Goal: Information Seeking & Learning: Compare options

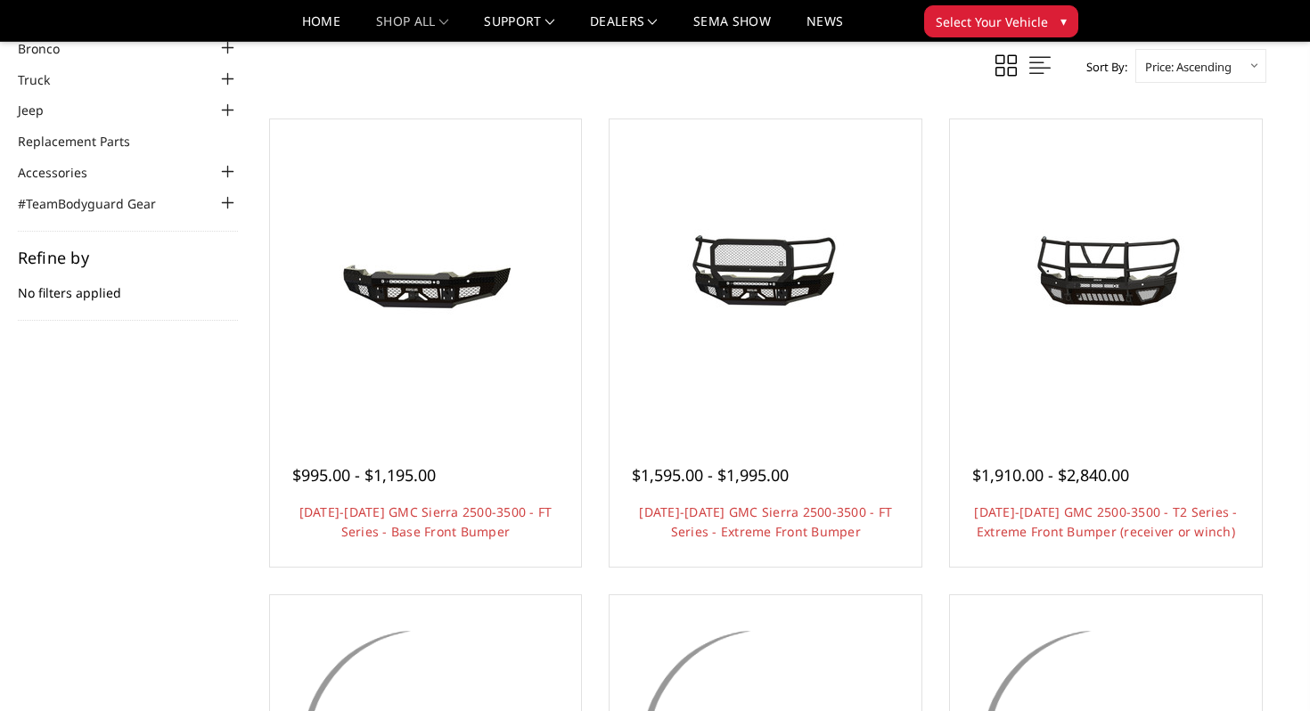
scroll to position [127, 0]
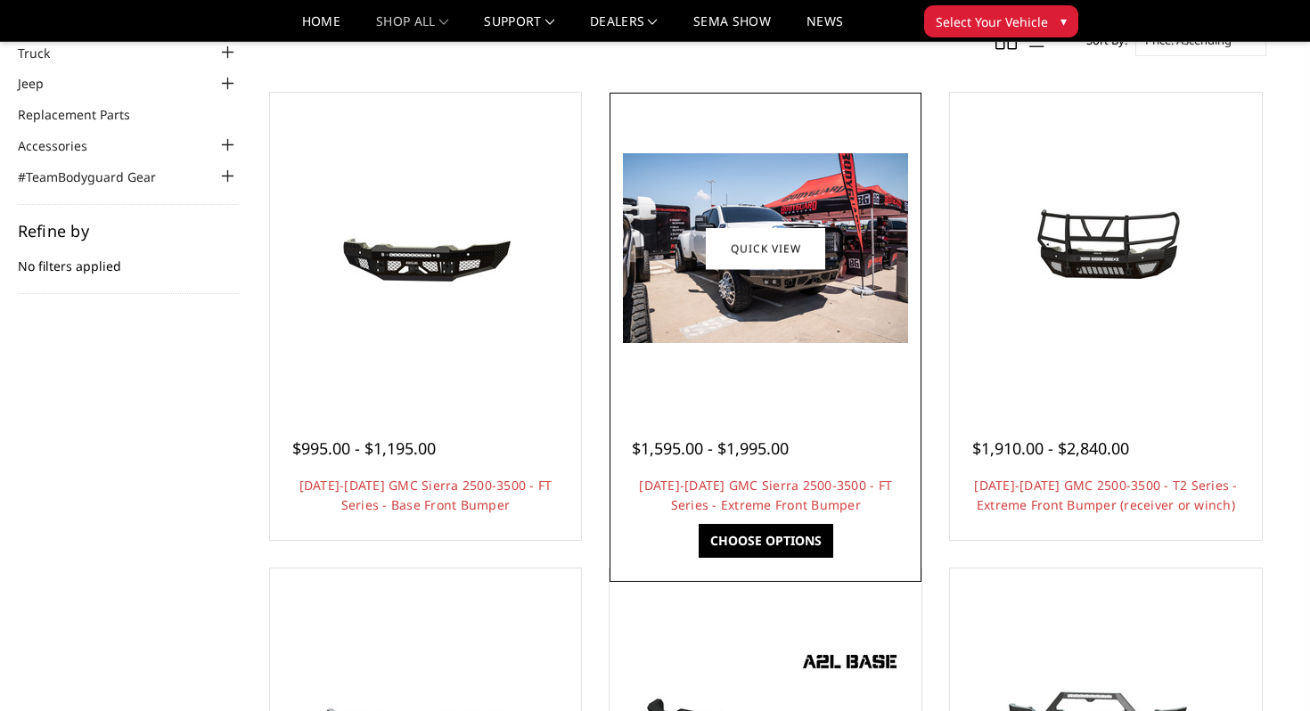
click at [695, 334] on img at bounding box center [765, 248] width 285 height 190
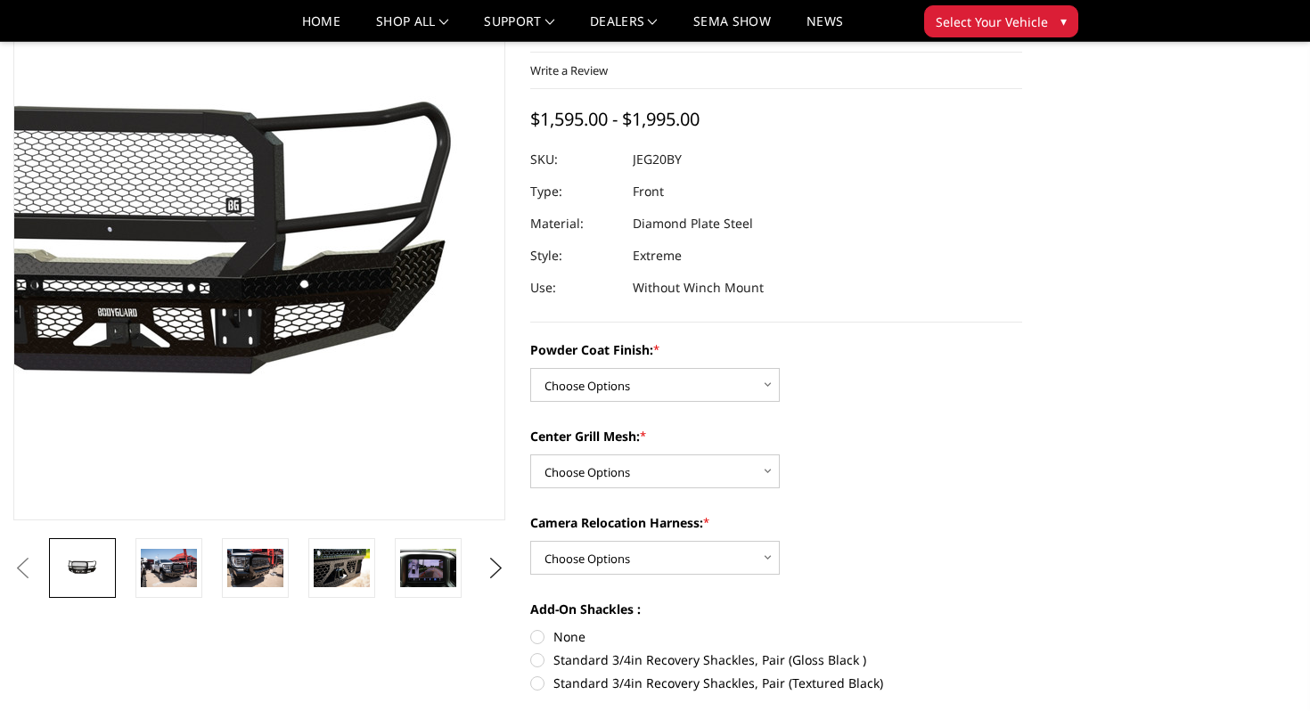
scroll to position [121, 0]
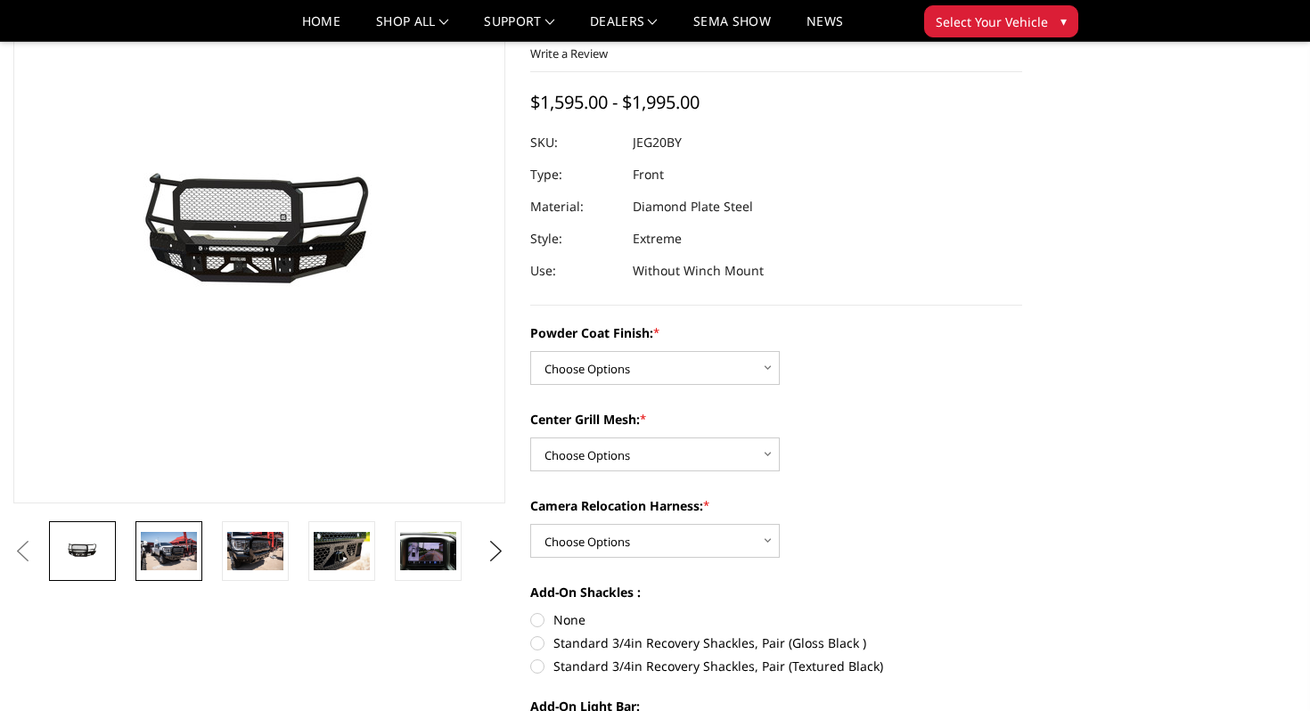
click at [176, 548] on img at bounding box center [169, 550] width 56 height 37
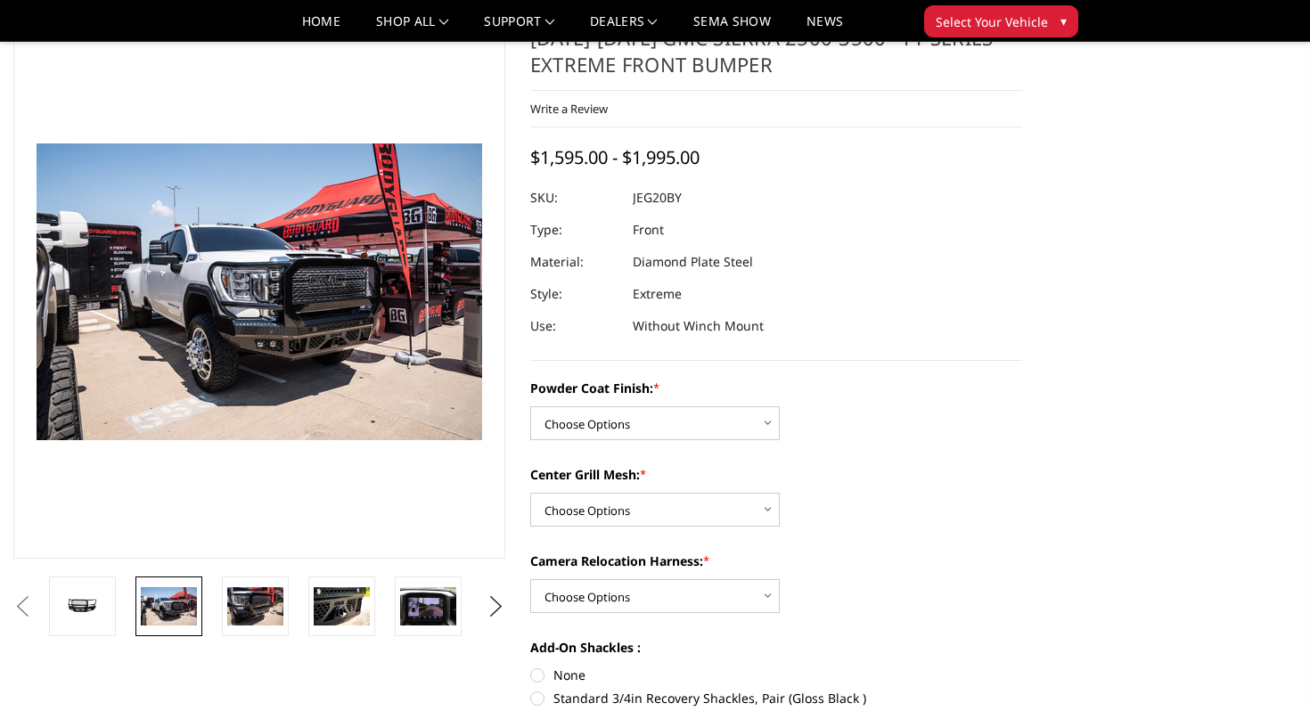
scroll to position [65, 0]
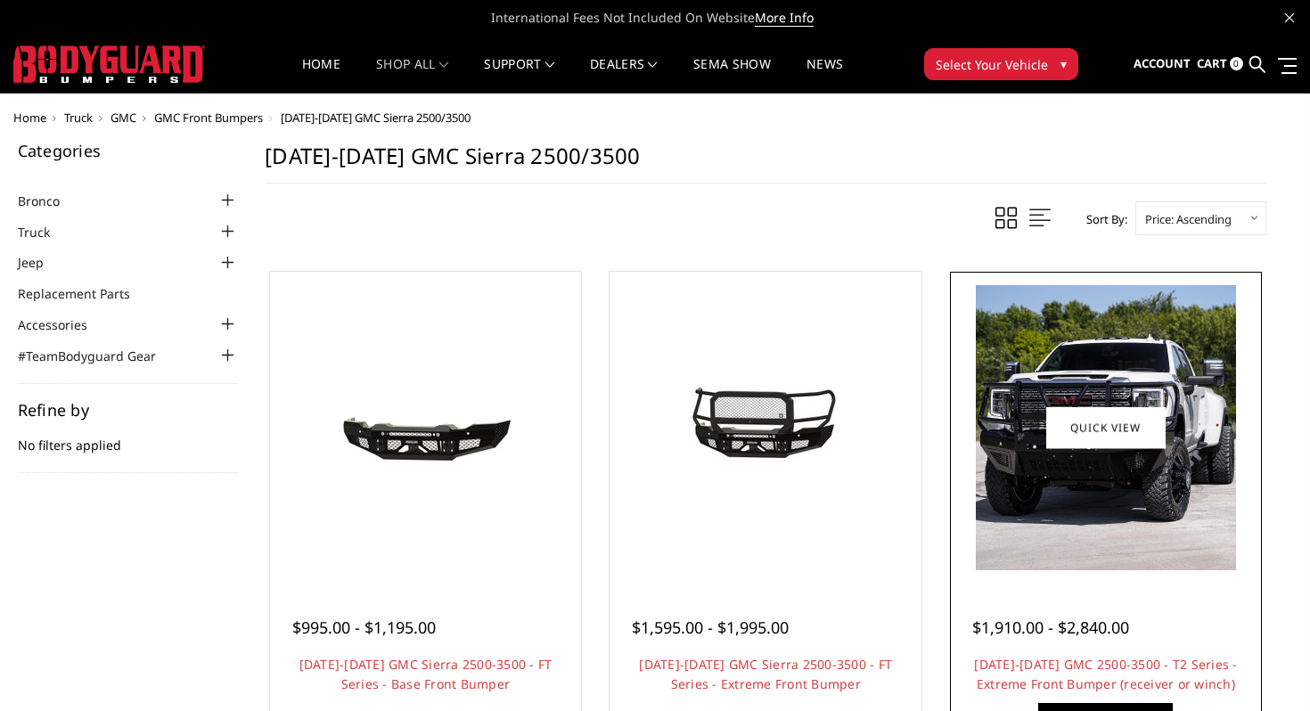
click at [1077, 497] on img at bounding box center [1106, 427] width 260 height 285
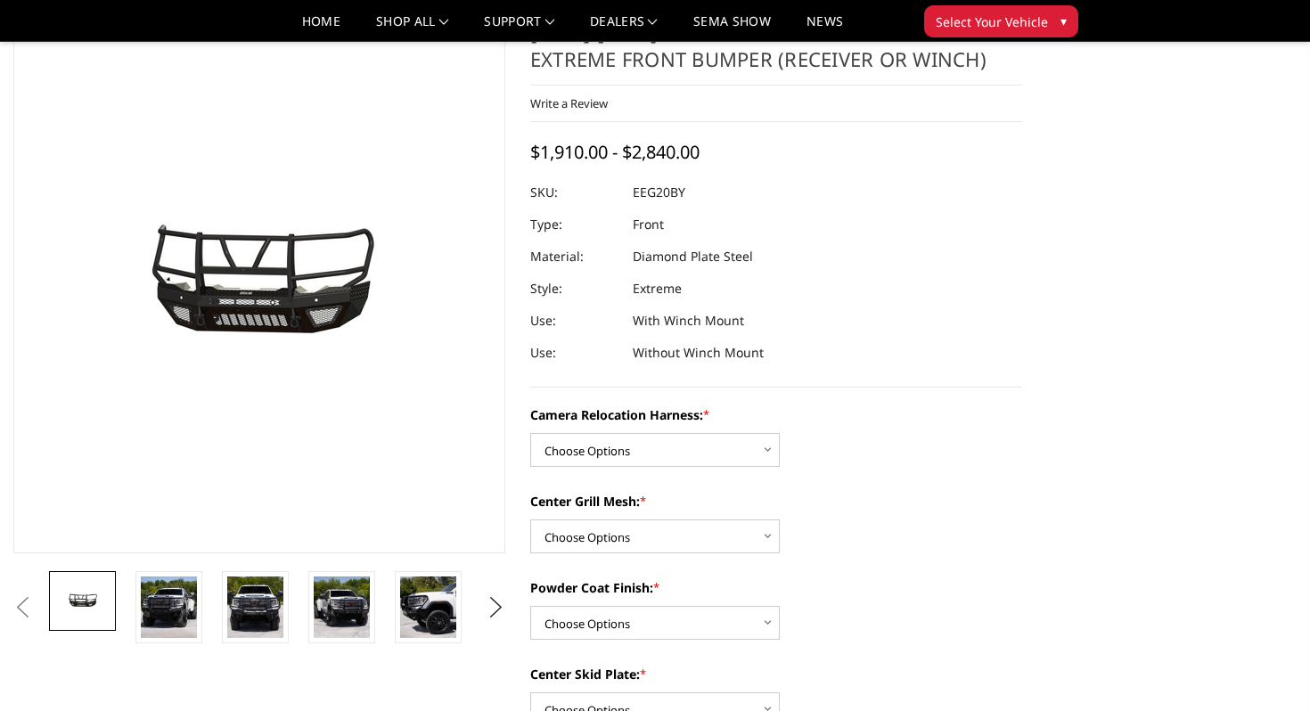
scroll to position [78, 0]
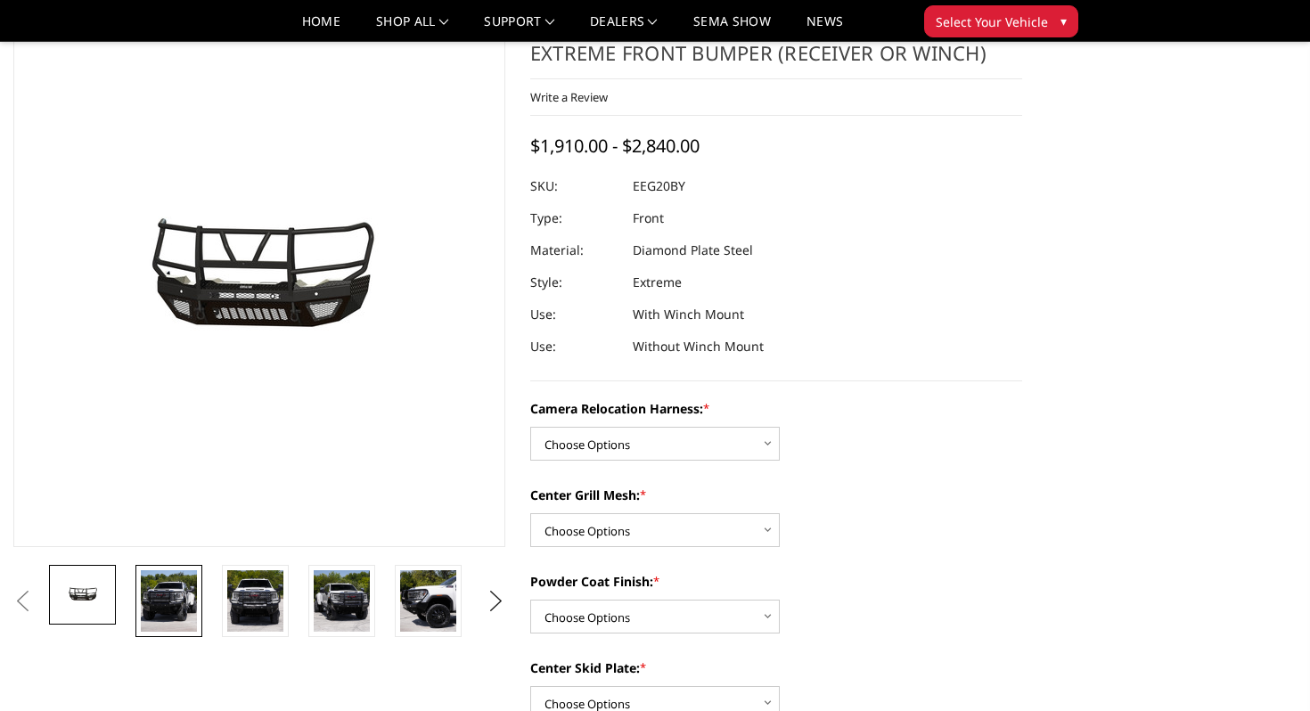
click at [165, 593] on img at bounding box center [169, 601] width 56 height 62
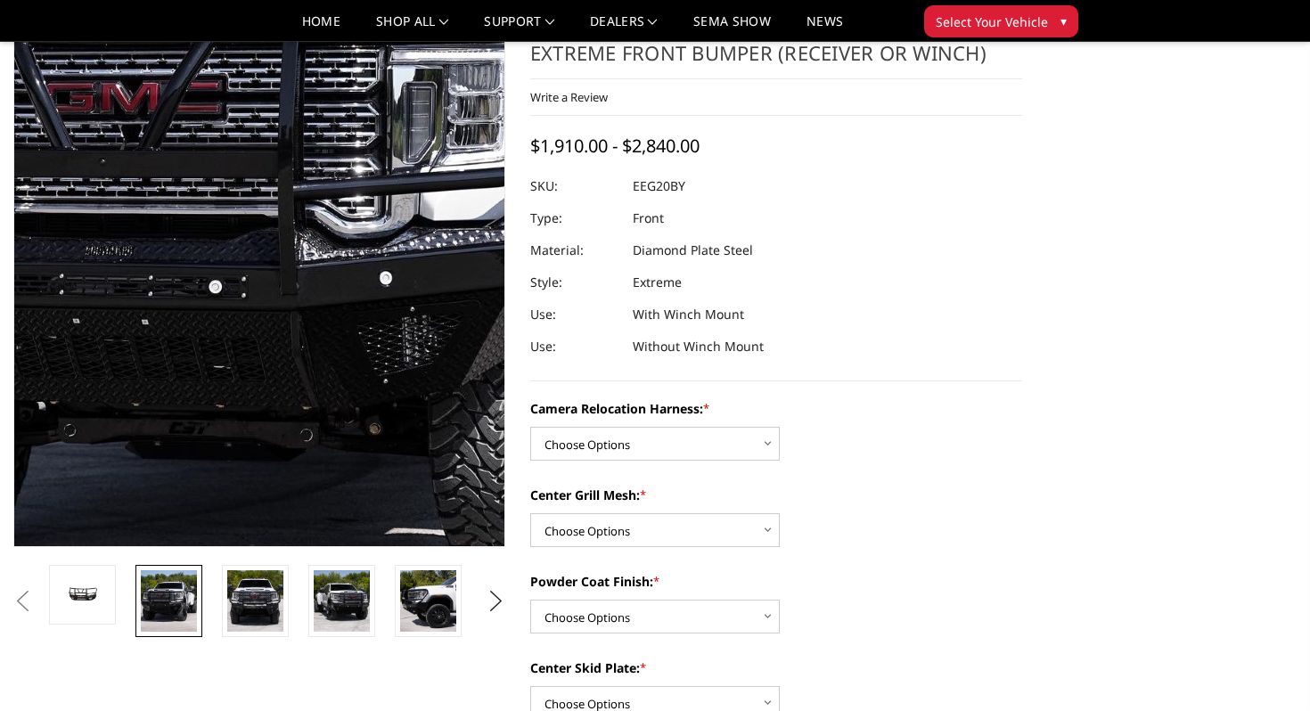
click at [239, 345] on img at bounding box center [283, 206] width 1041 height 1141
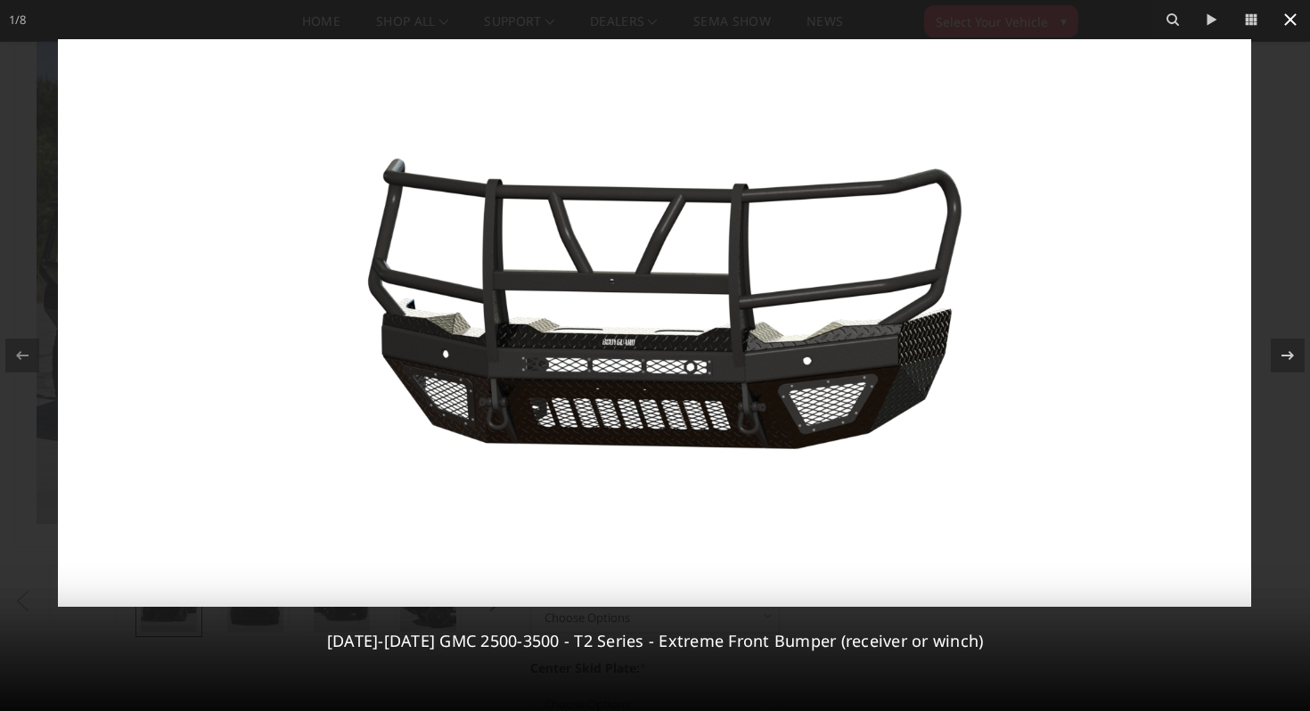
click at [1289, 17] on icon at bounding box center [1290, 19] width 12 height 12
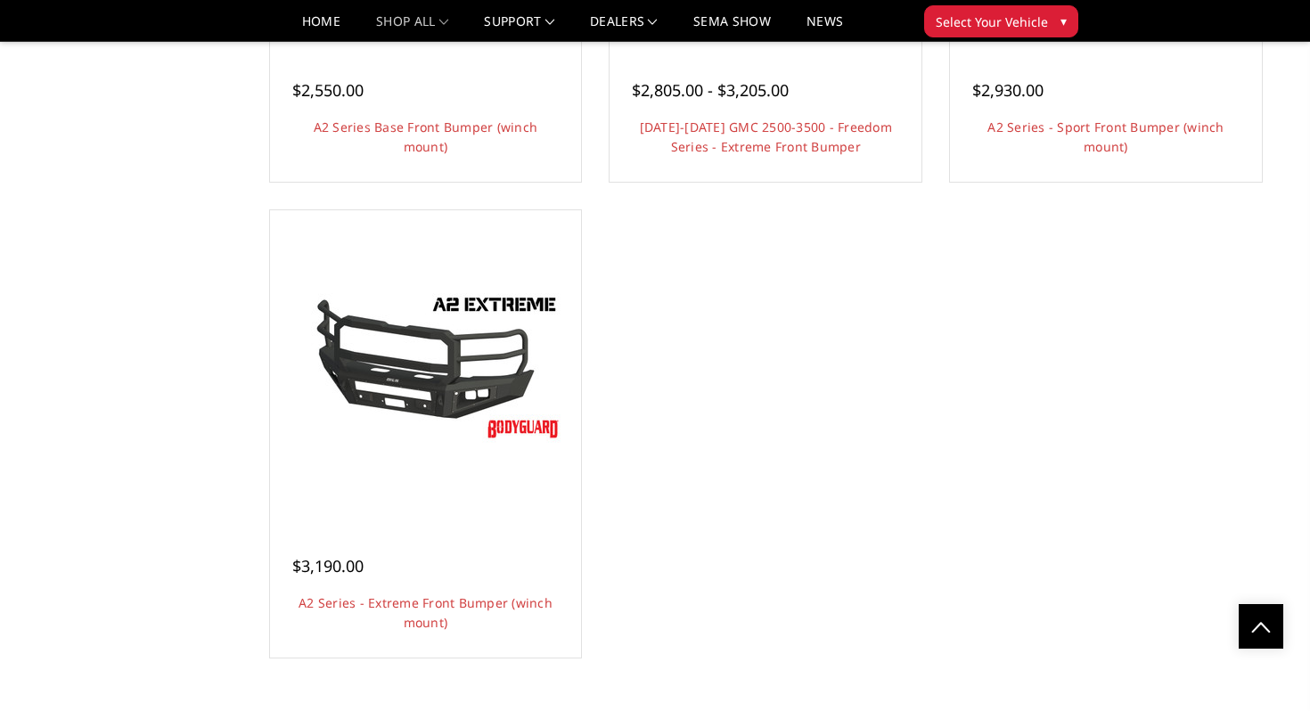
scroll to position [1456, 0]
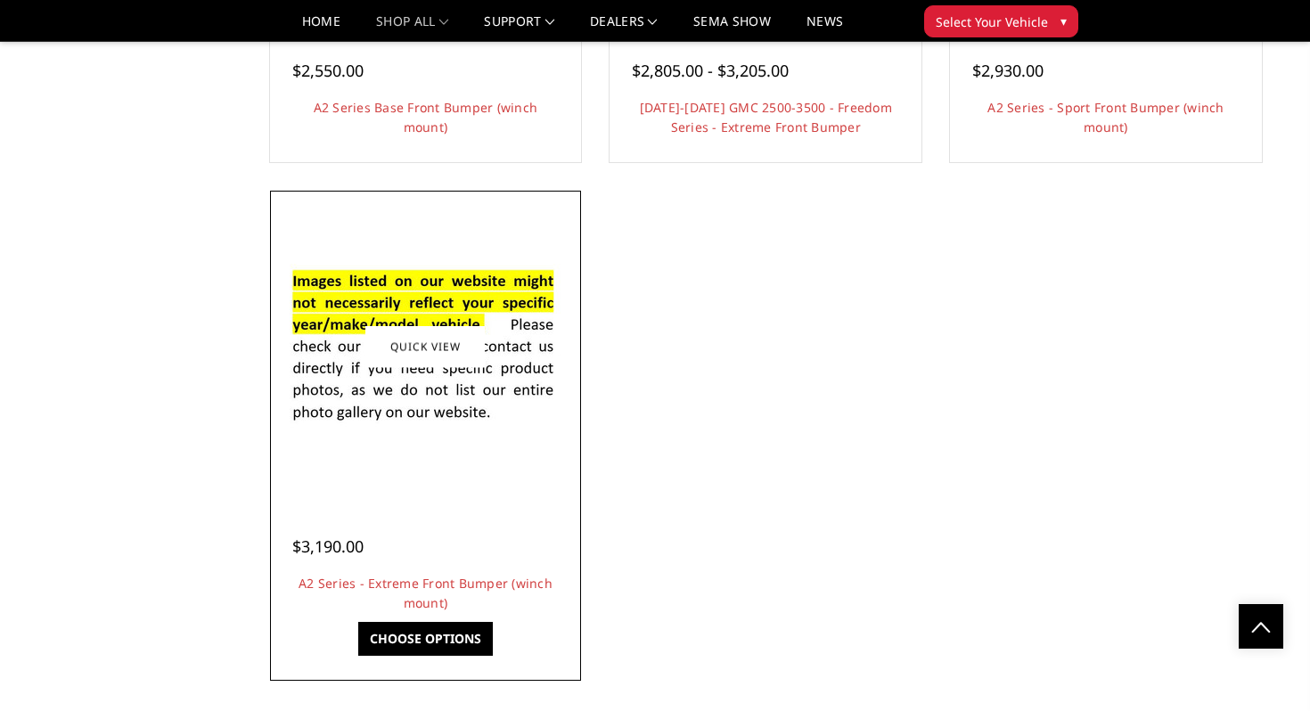
click at [491, 418] on img at bounding box center [425, 347] width 285 height 194
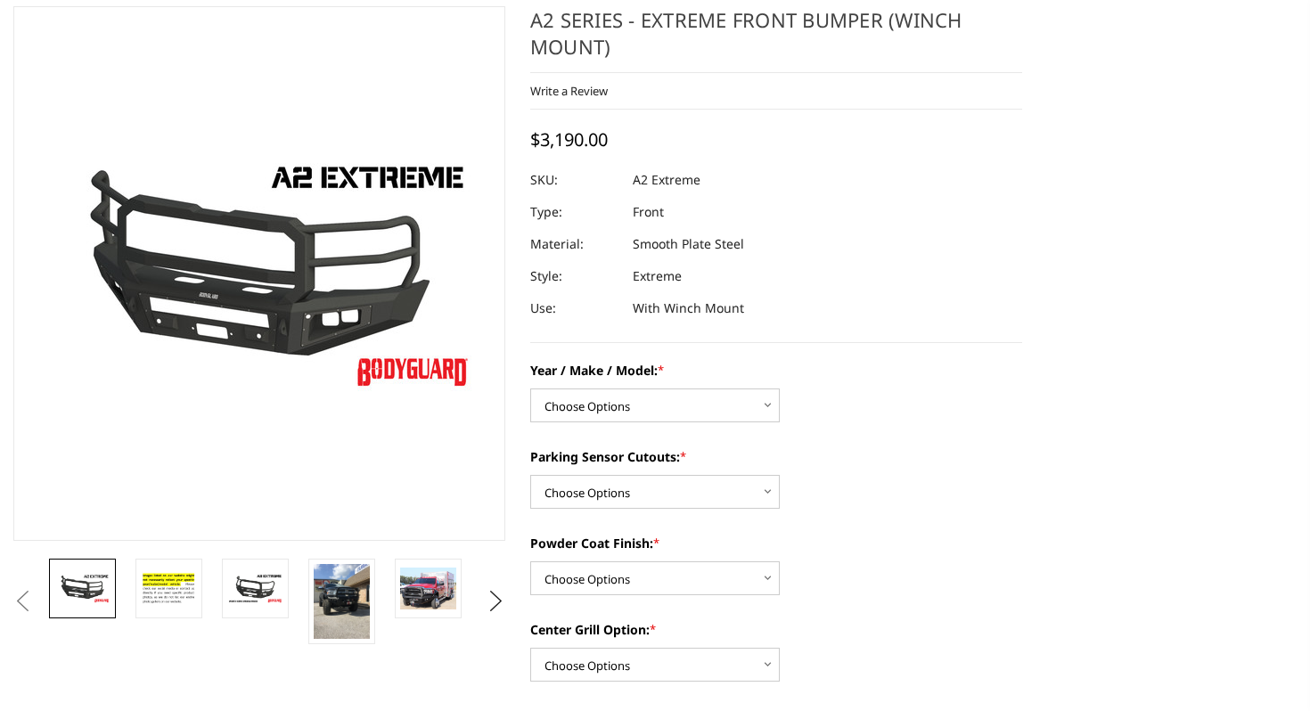
scroll to position [152, 0]
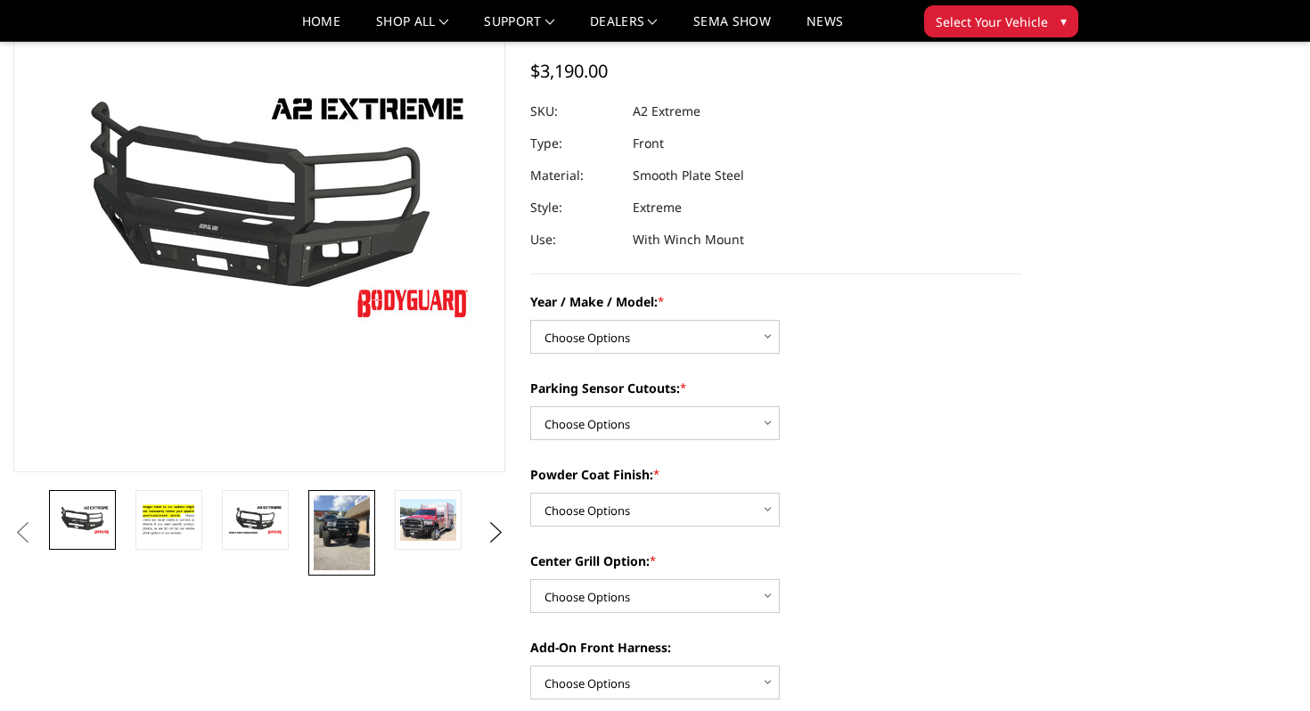
click at [370, 543] on link at bounding box center [341, 533] width 67 height 86
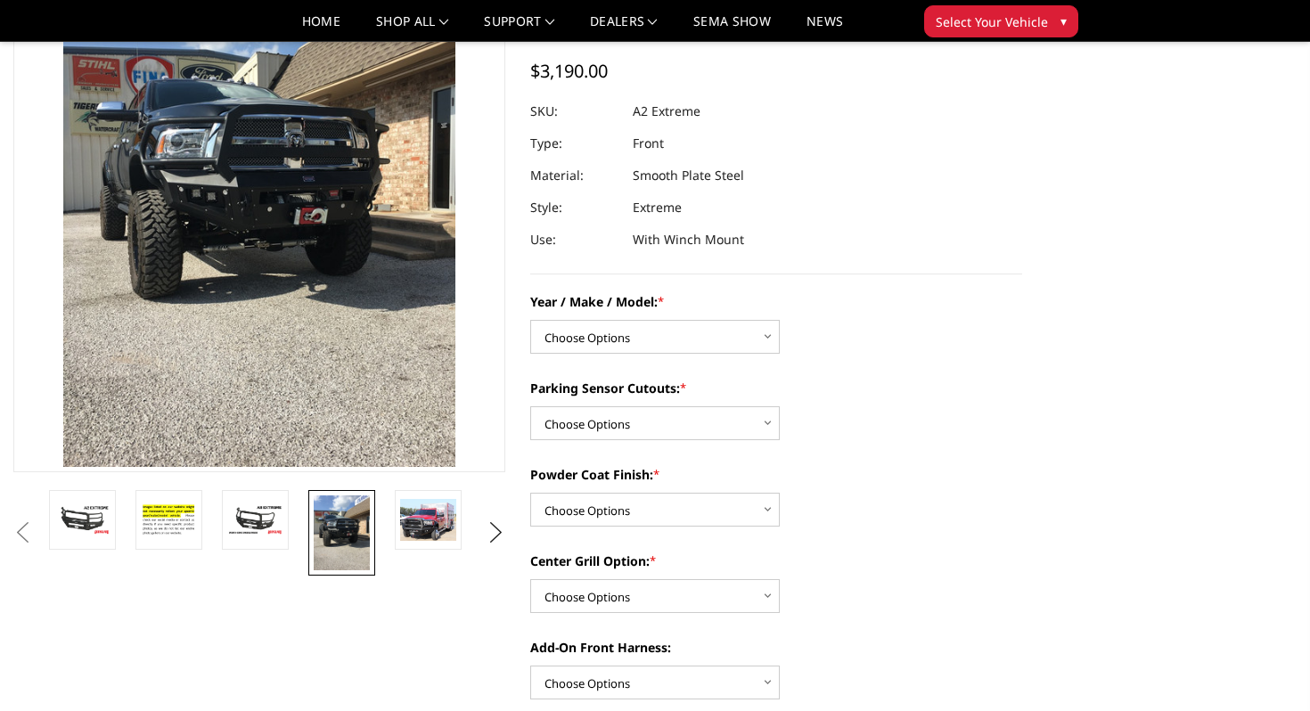
scroll to position [15, 0]
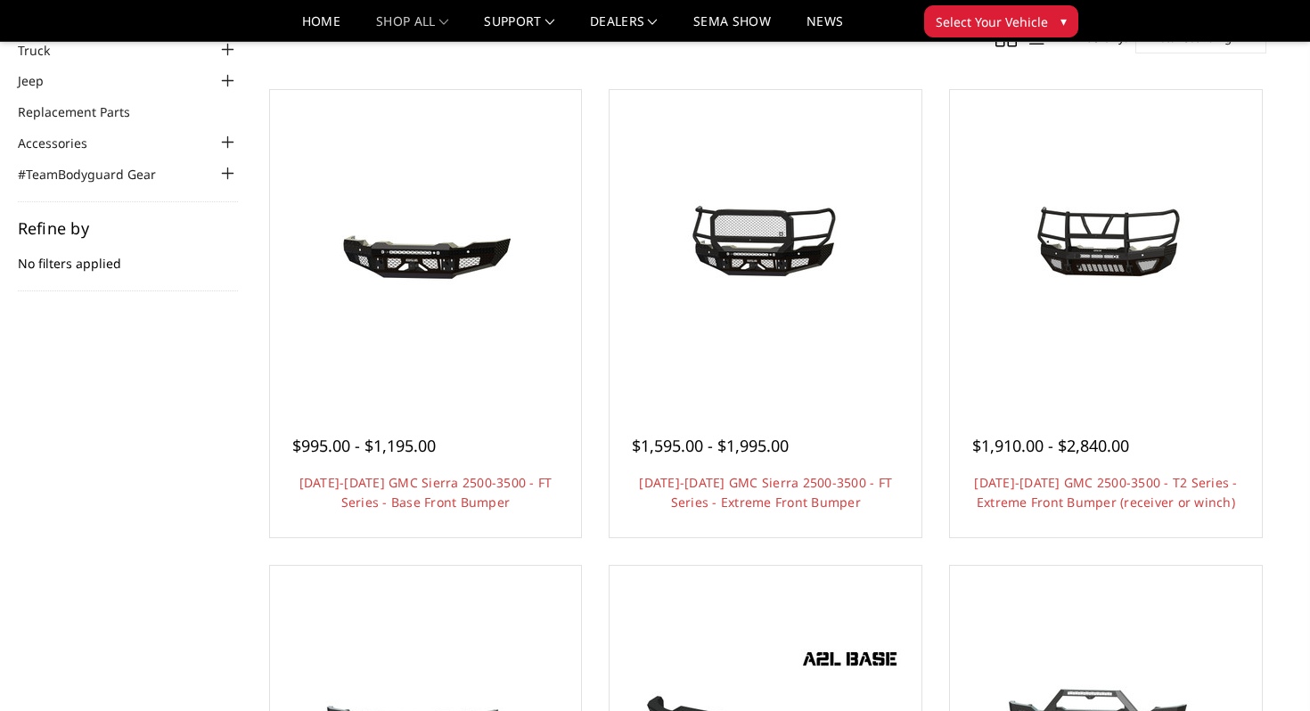
scroll to position [156, 0]
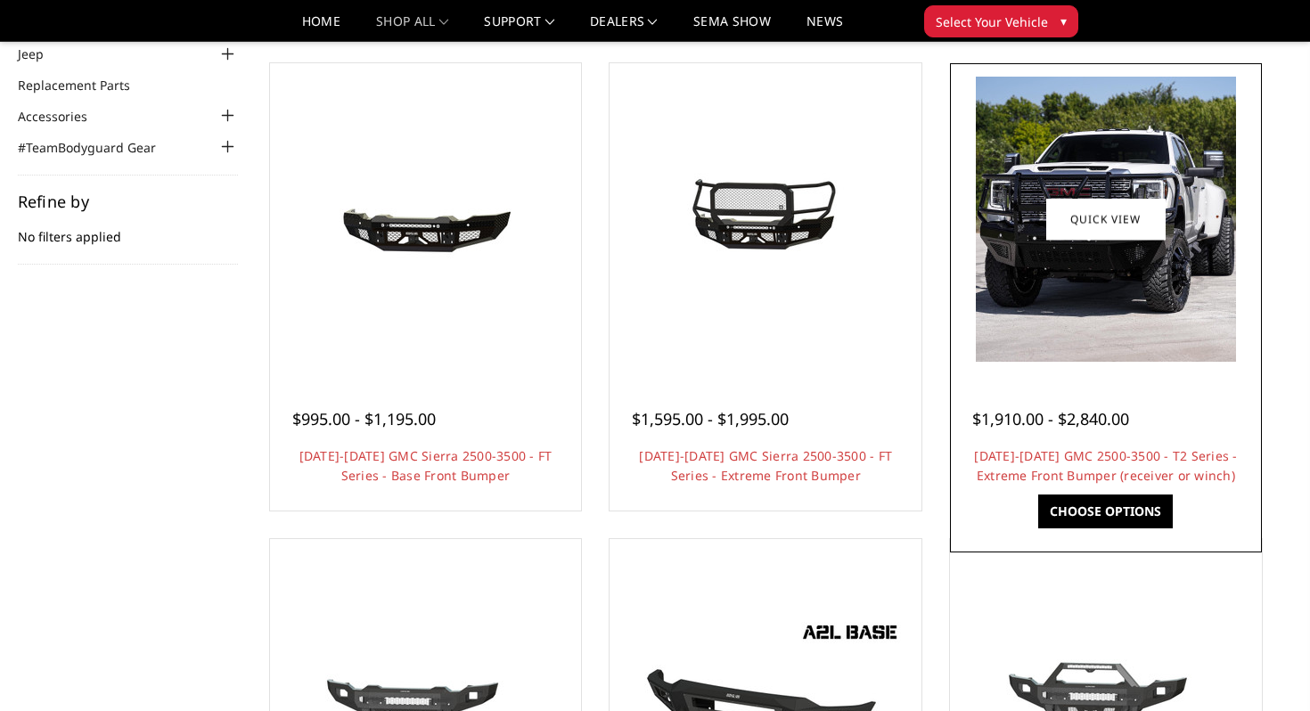
click at [990, 224] on img at bounding box center [1106, 219] width 260 height 285
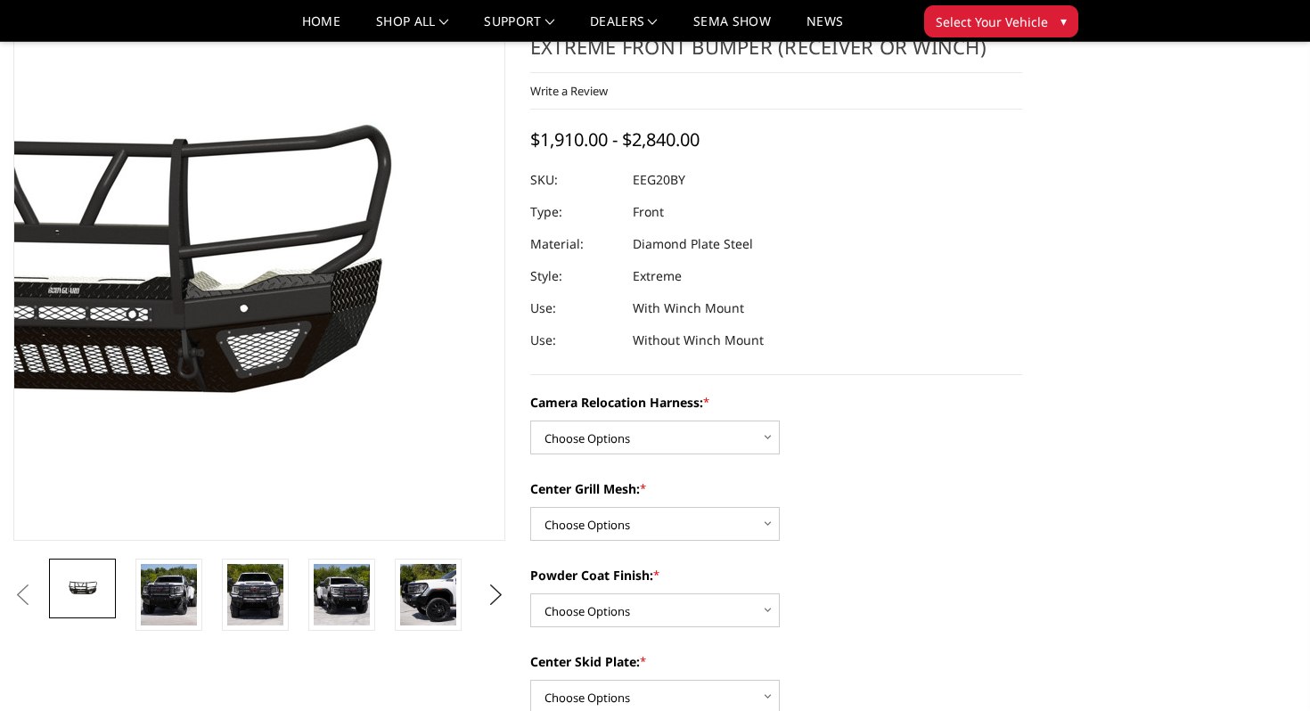
scroll to position [113, 0]
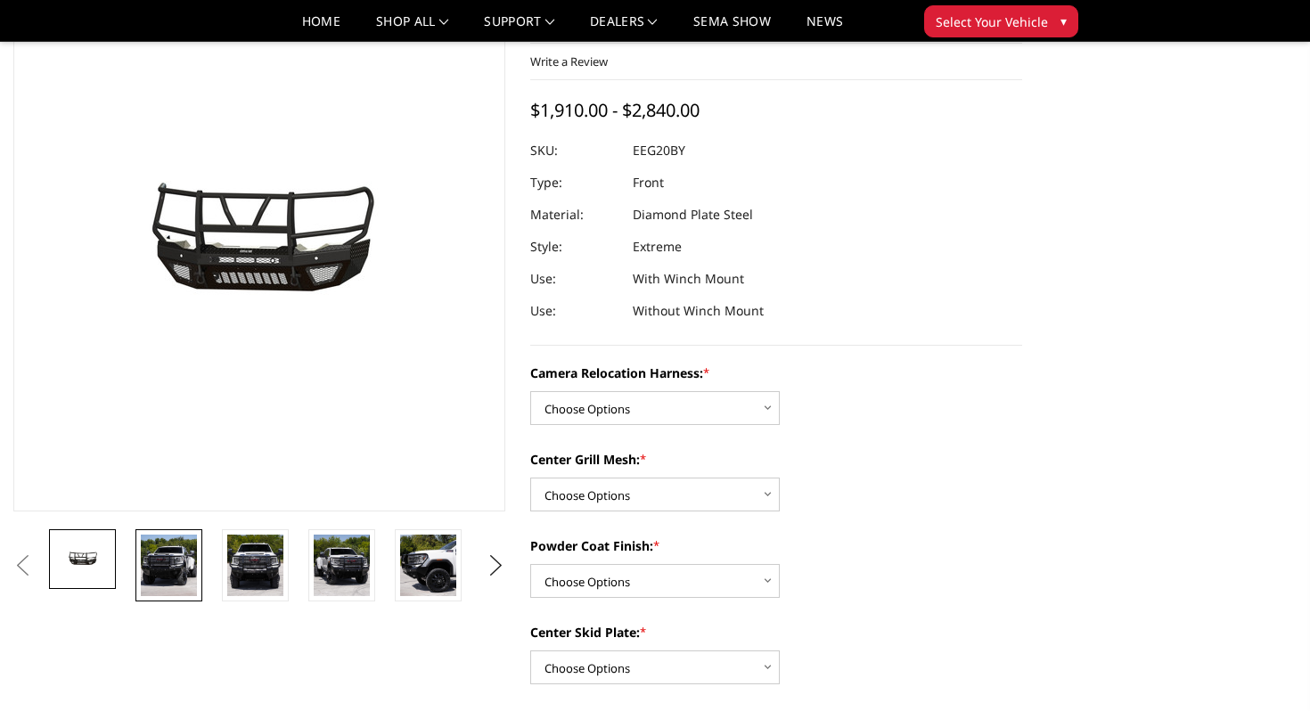
click at [178, 554] on img at bounding box center [169, 566] width 56 height 62
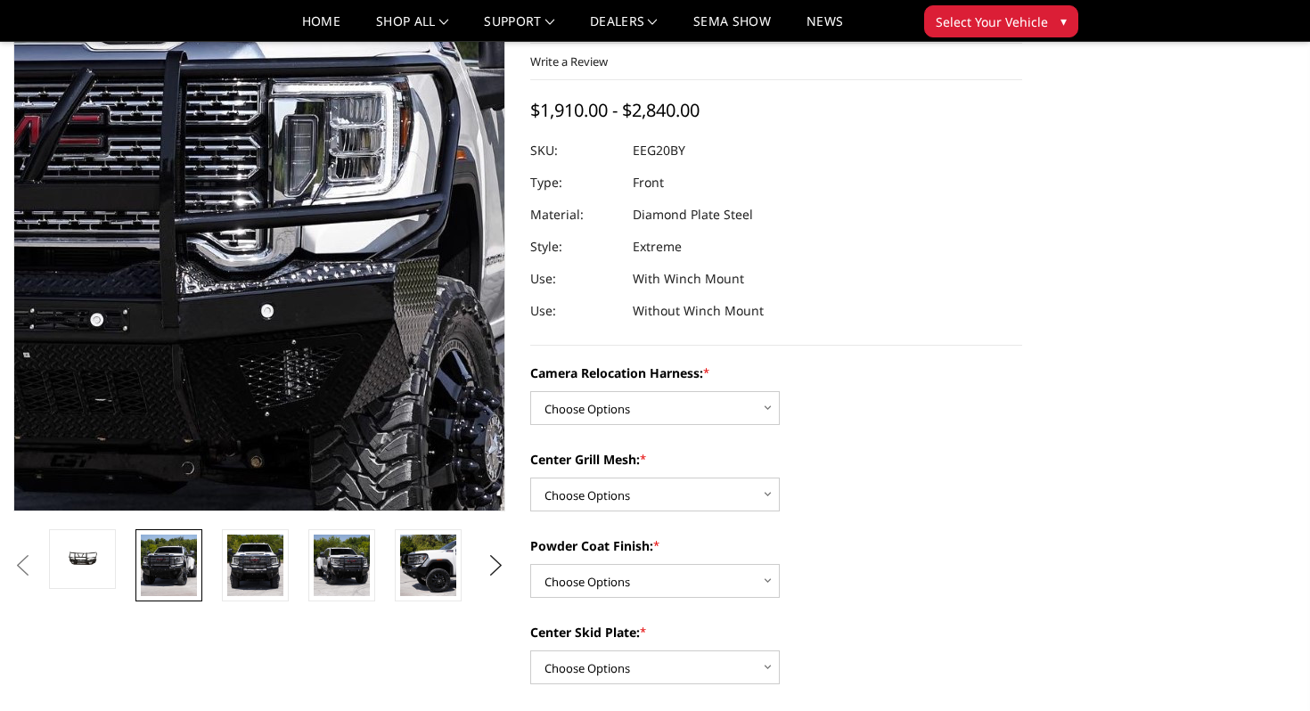
click at [345, 249] on img at bounding box center [164, 239] width 1041 height 1141
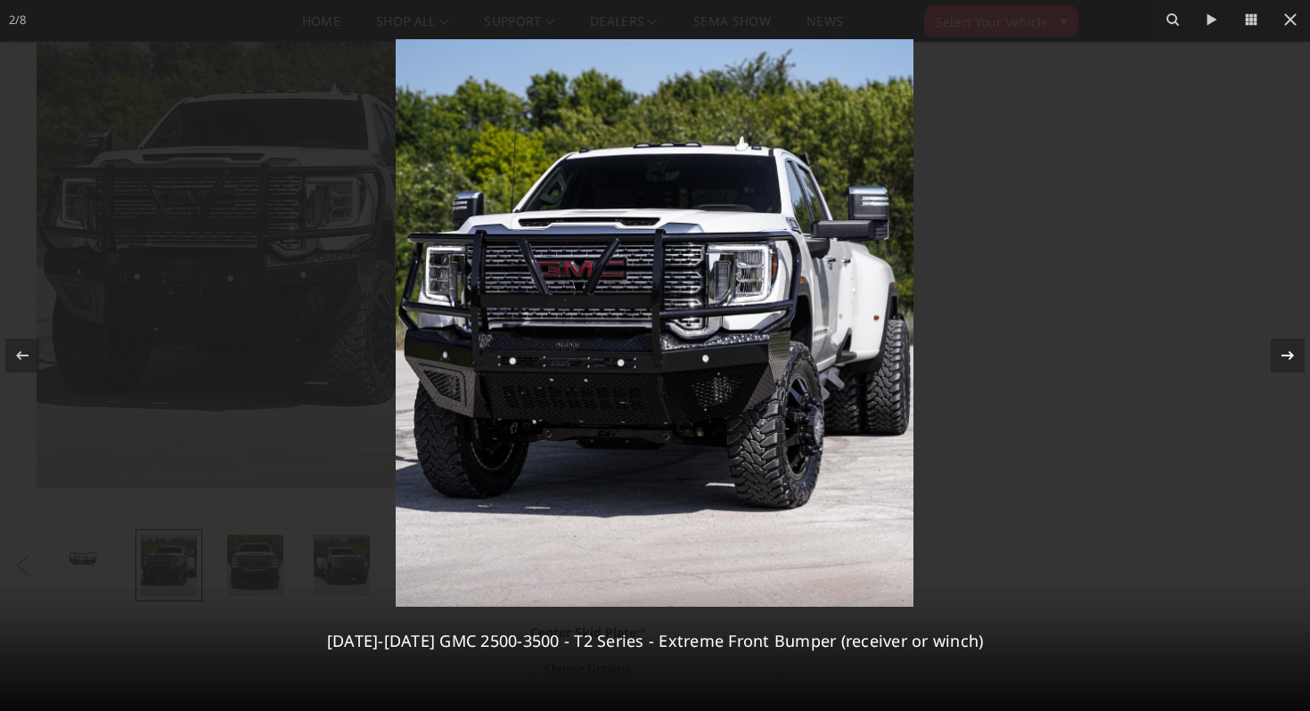
click at [1289, 354] on icon at bounding box center [1287, 355] width 21 height 21
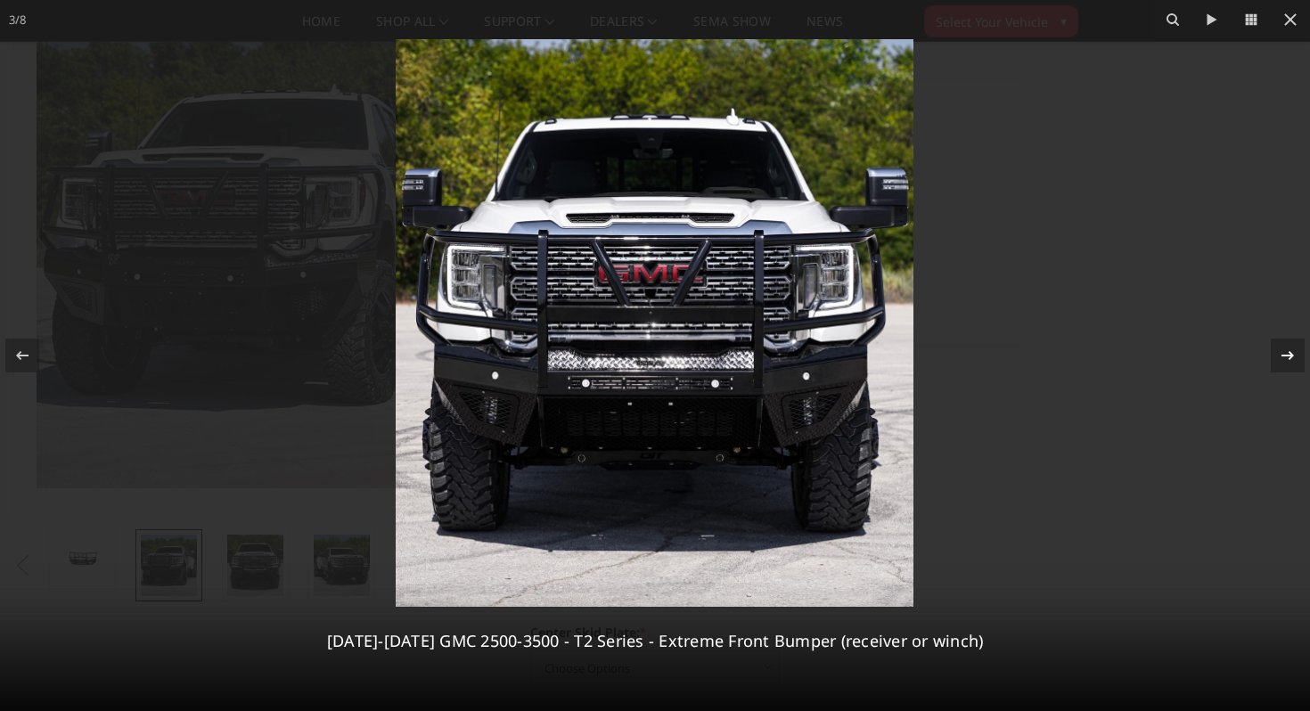
click at [1289, 354] on icon at bounding box center [1287, 355] width 21 height 21
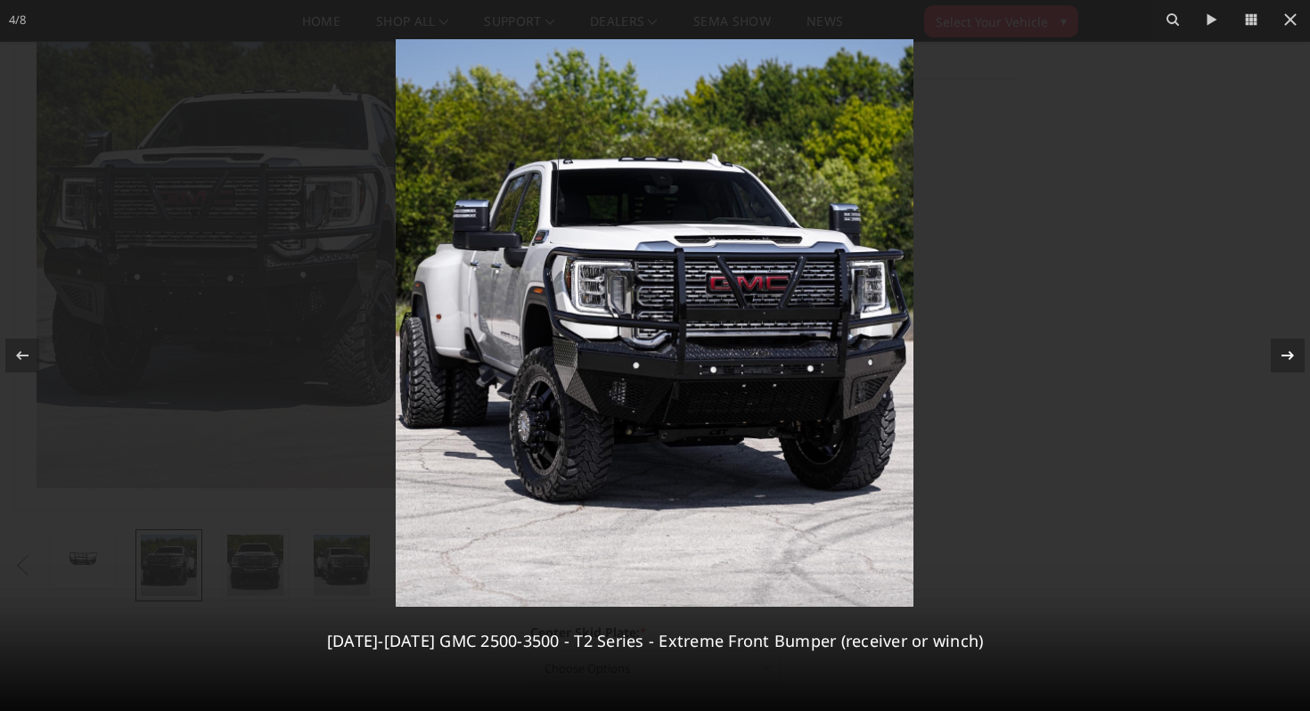
click at [1289, 354] on icon at bounding box center [1287, 355] width 21 height 21
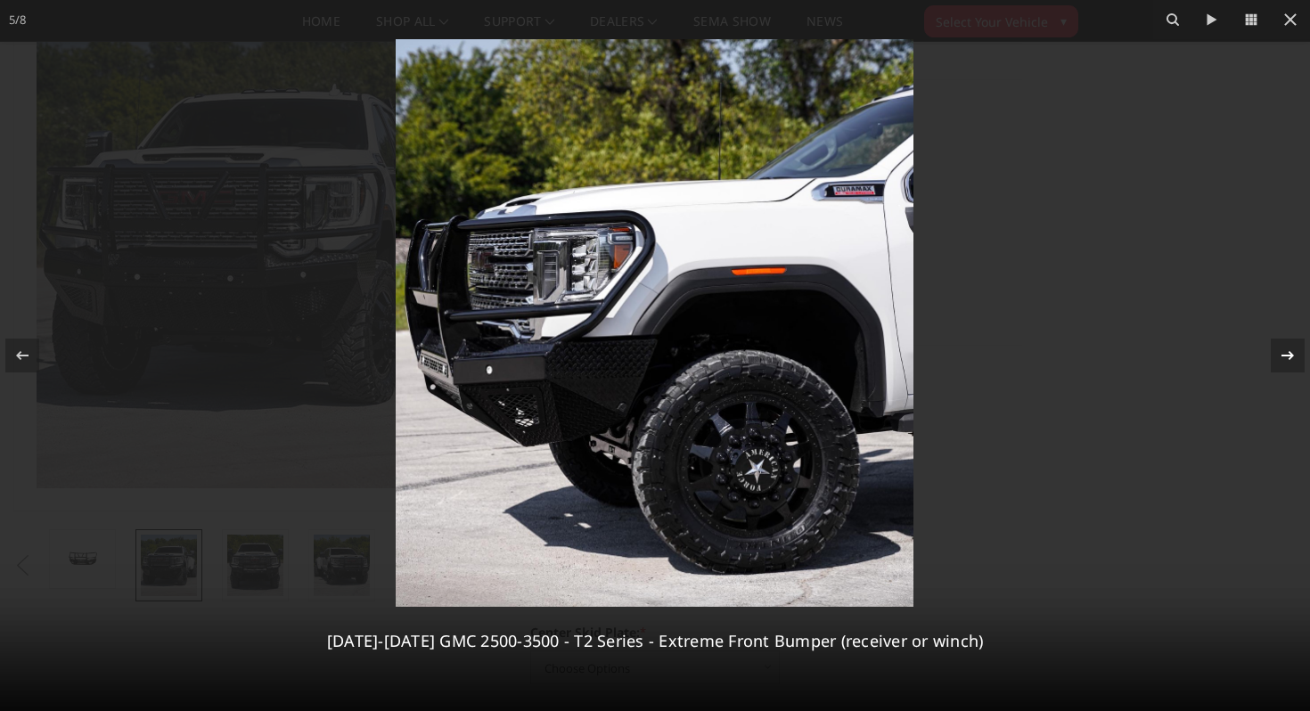
click at [1289, 354] on div "5 / 8 2020-2023 GMC 2500-3500 - T2 Series - Extreme Front Bumper (receiver or w…" at bounding box center [655, 355] width 1310 height 711
click at [1289, 358] on icon at bounding box center [1288, 355] width 12 height 9
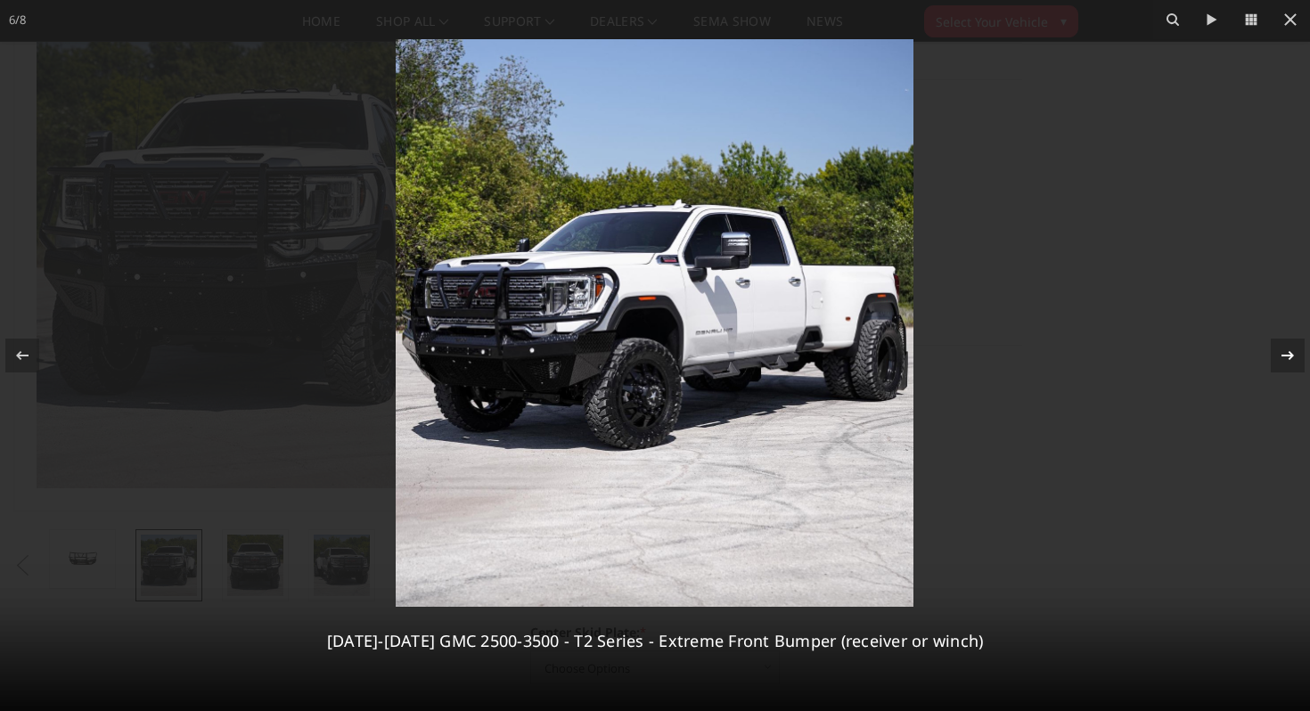
click at [1288, 358] on icon at bounding box center [1287, 355] width 21 height 21
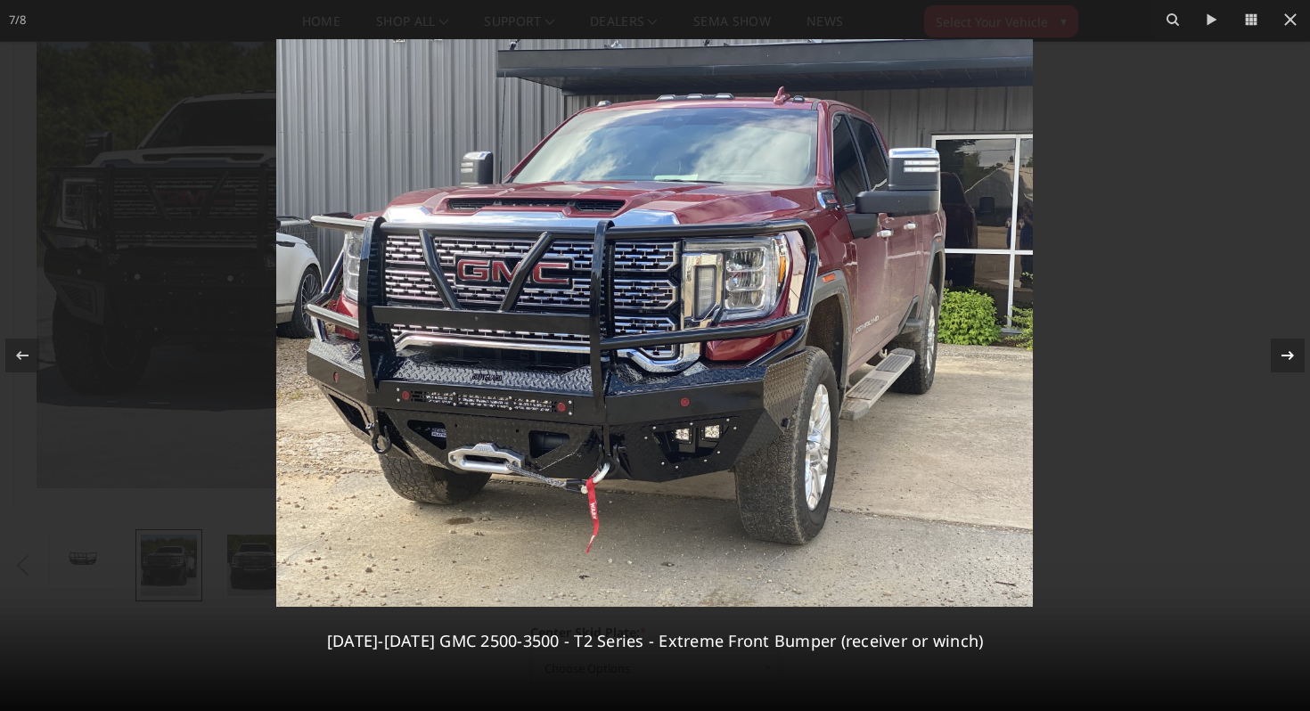
click at [1288, 358] on icon at bounding box center [1287, 355] width 21 height 21
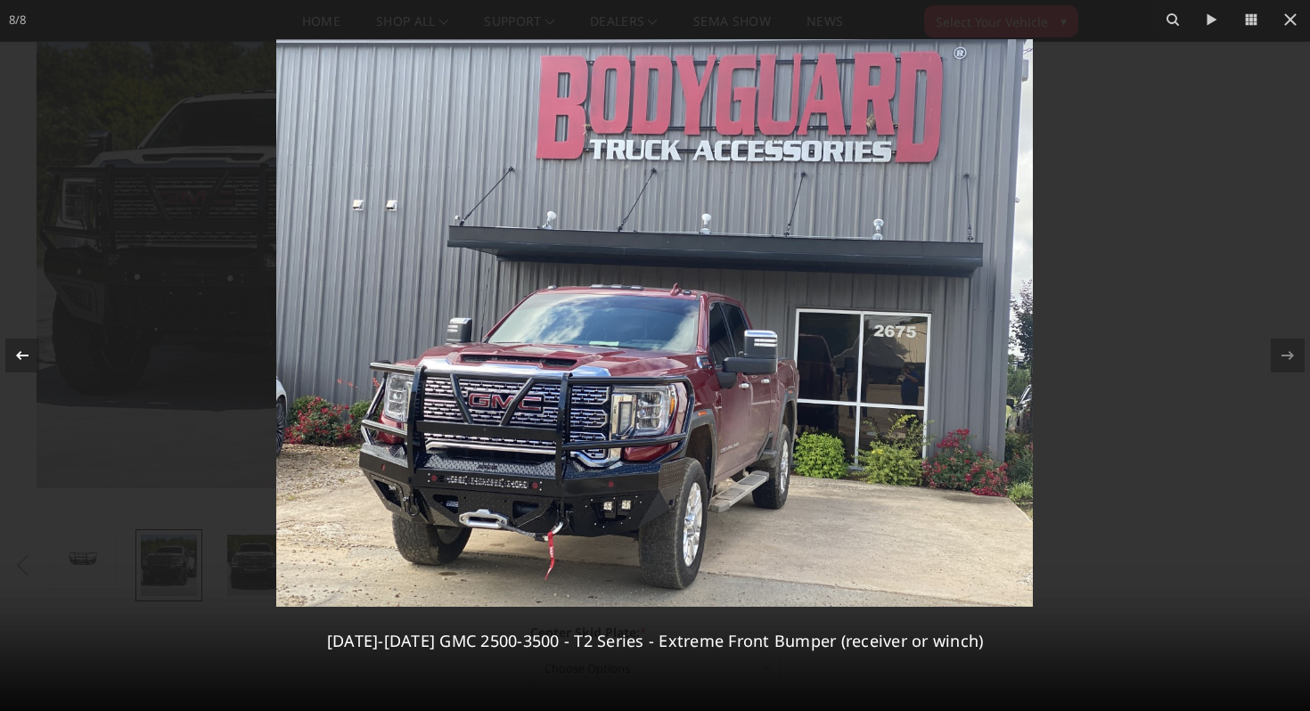
click at [18, 351] on icon at bounding box center [22, 355] width 21 height 21
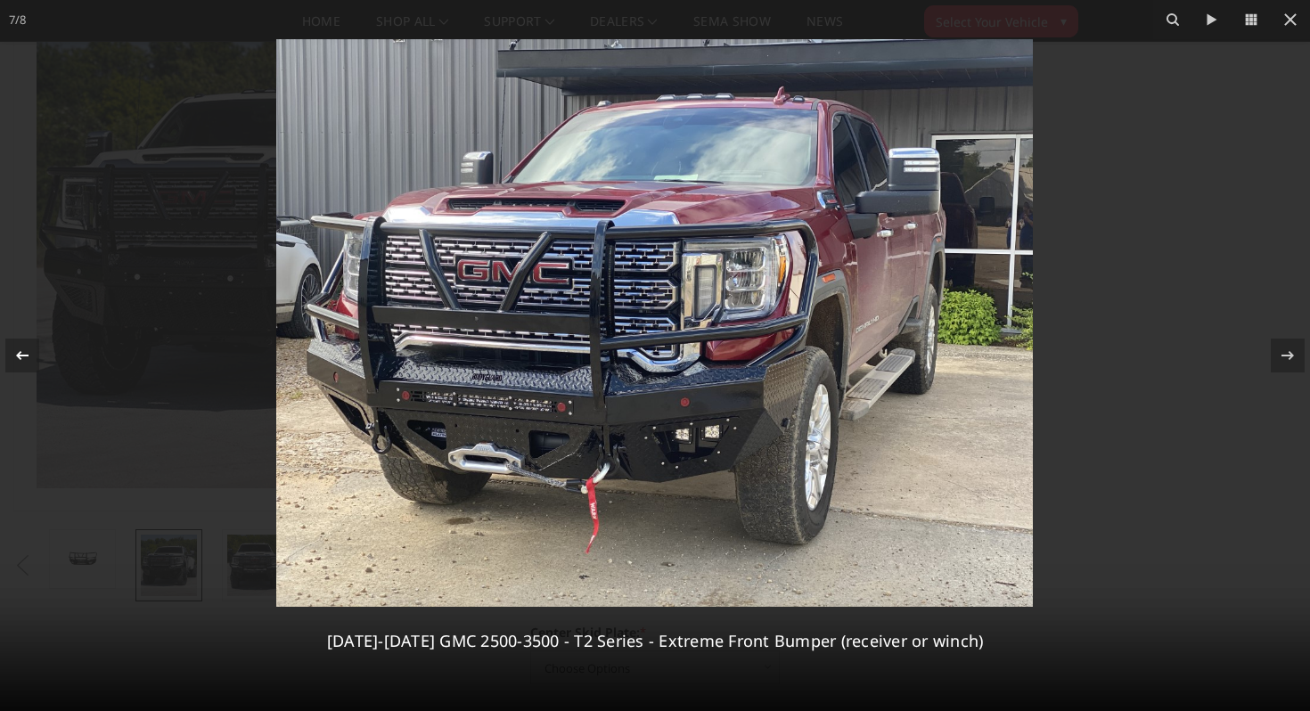
click at [18, 351] on icon at bounding box center [22, 355] width 21 height 21
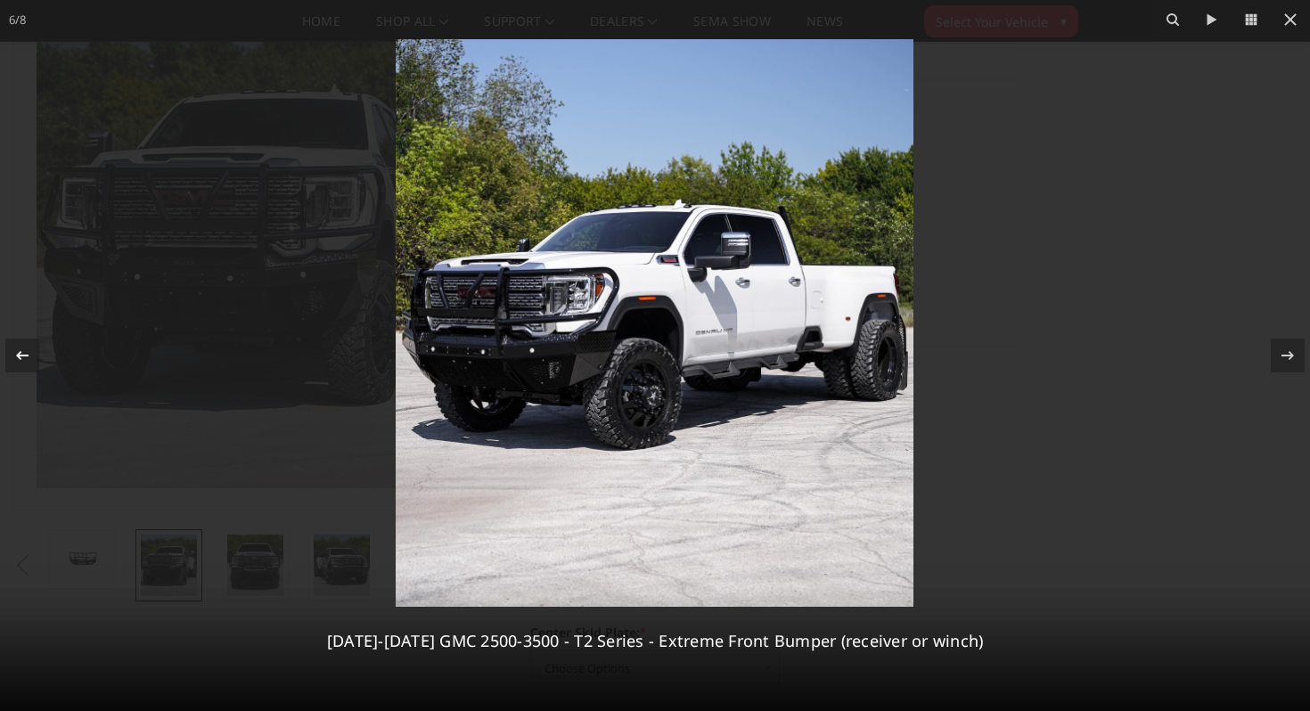
click at [18, 351] on icon at bounding box center [22, 355] width 21 height 21
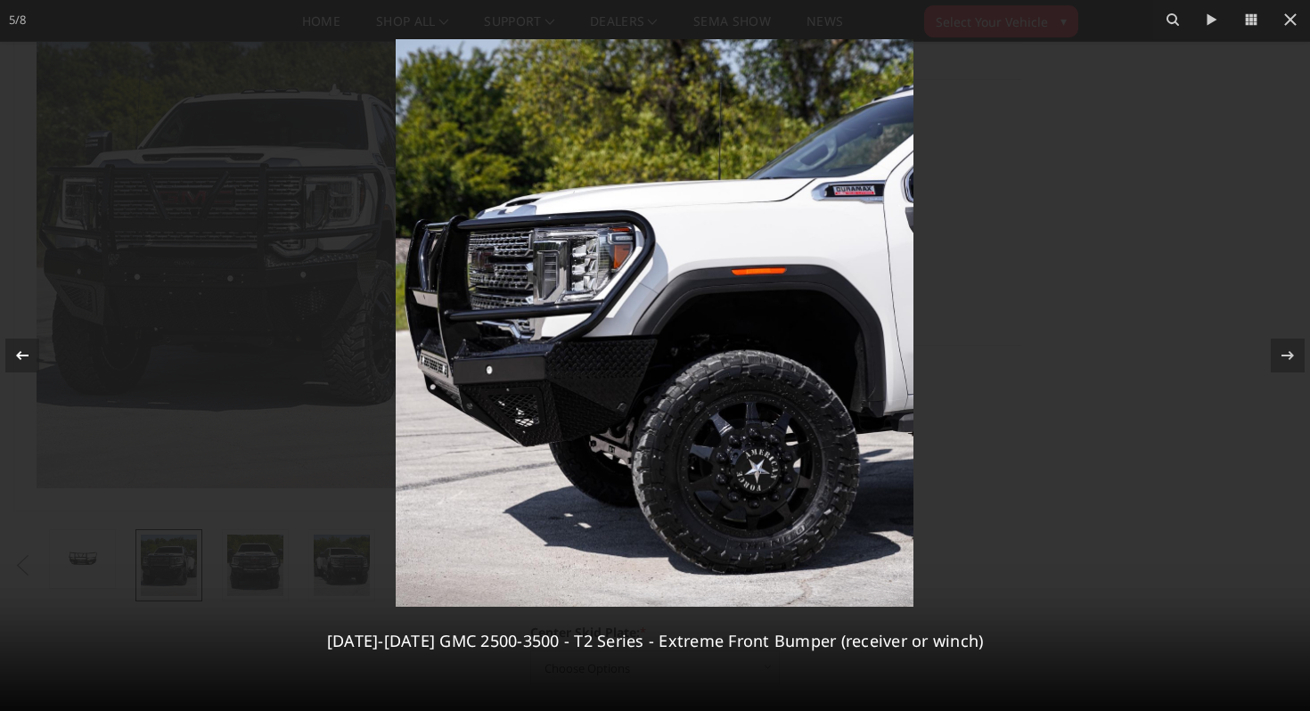
click at [18, 351] on icon at bounding box center [22, 355] width 21 height 21
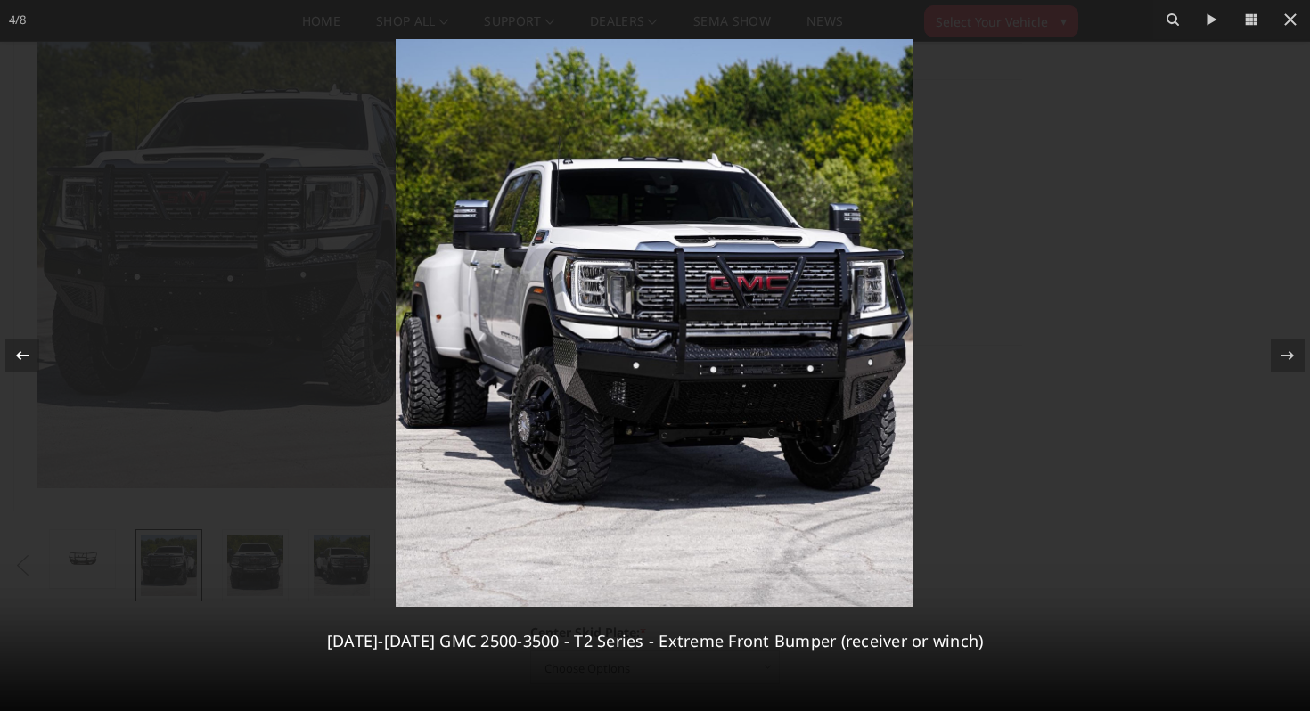
click at [18, 351] on icon at bounding box center [22, 355] width 21 height 21
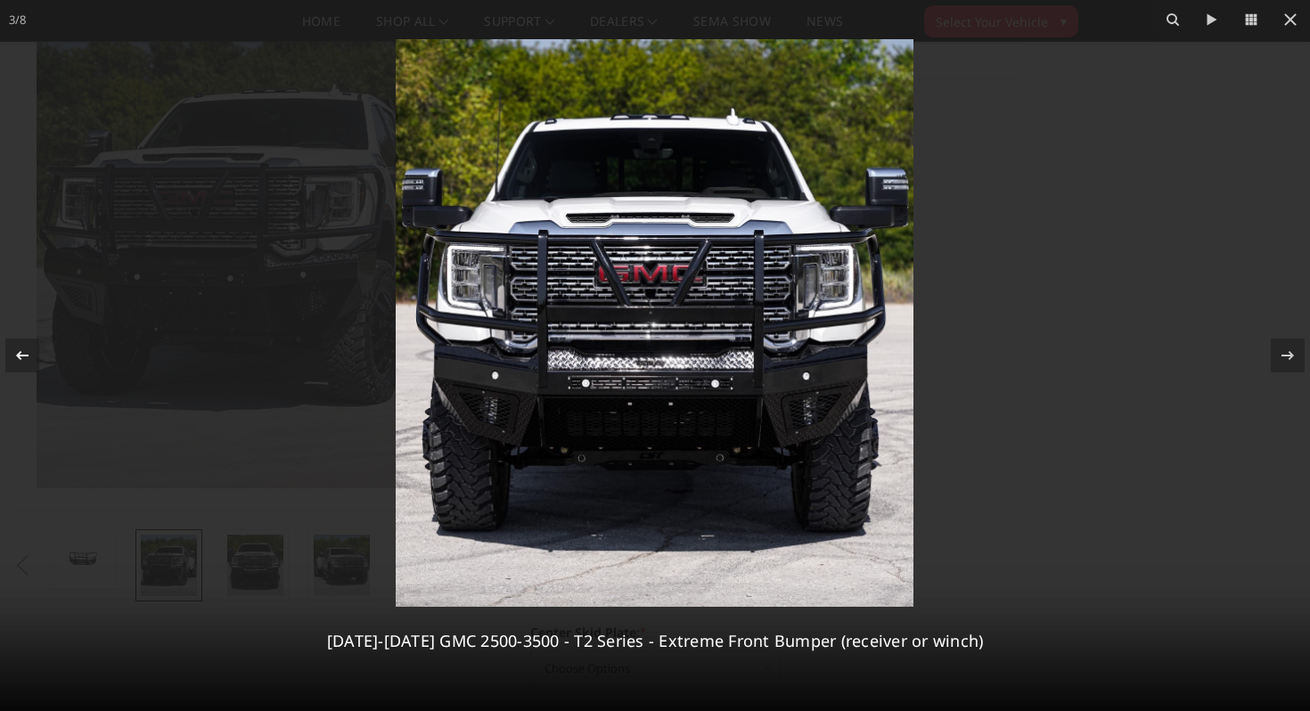
click at [18, 351] on icon at bounding box center [22, 355] width 21 height 21
